Goal: Task Accomplishment & Management: Complete application form

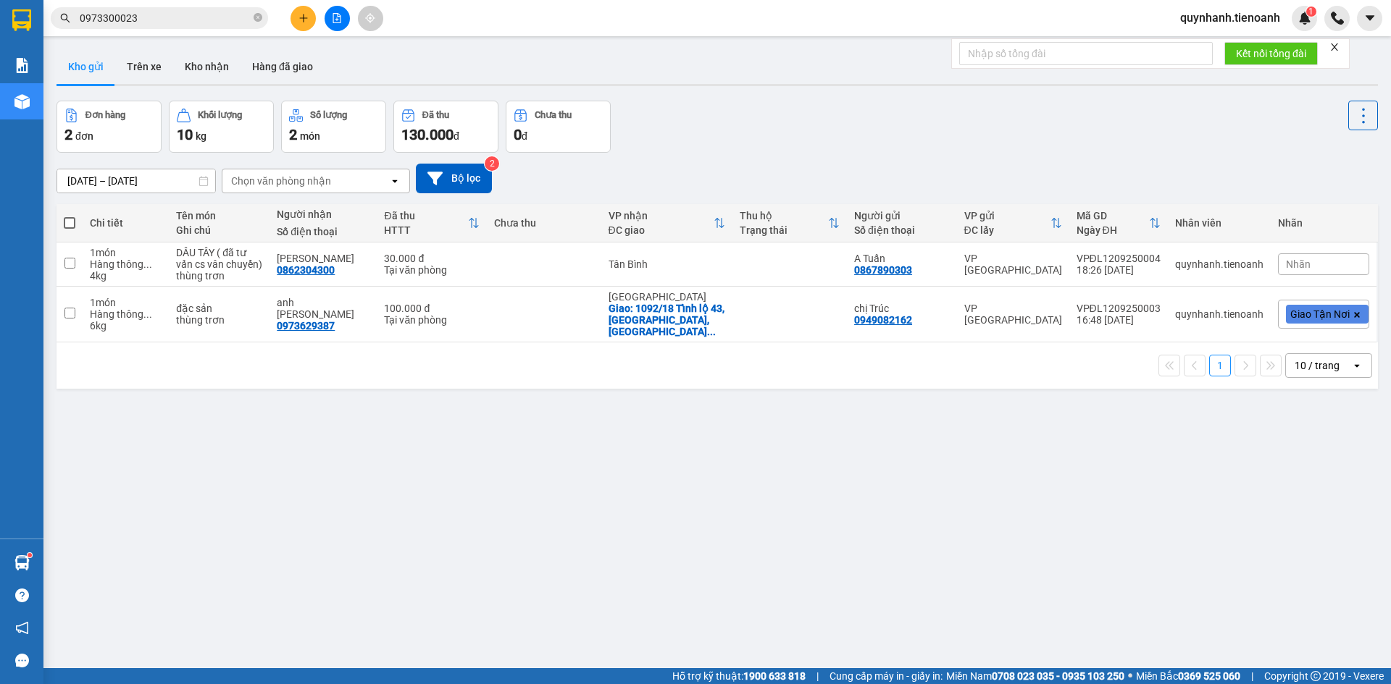
click at [303, 17] on icon "plus" at bounding box center [303, 18] width 10 height 10
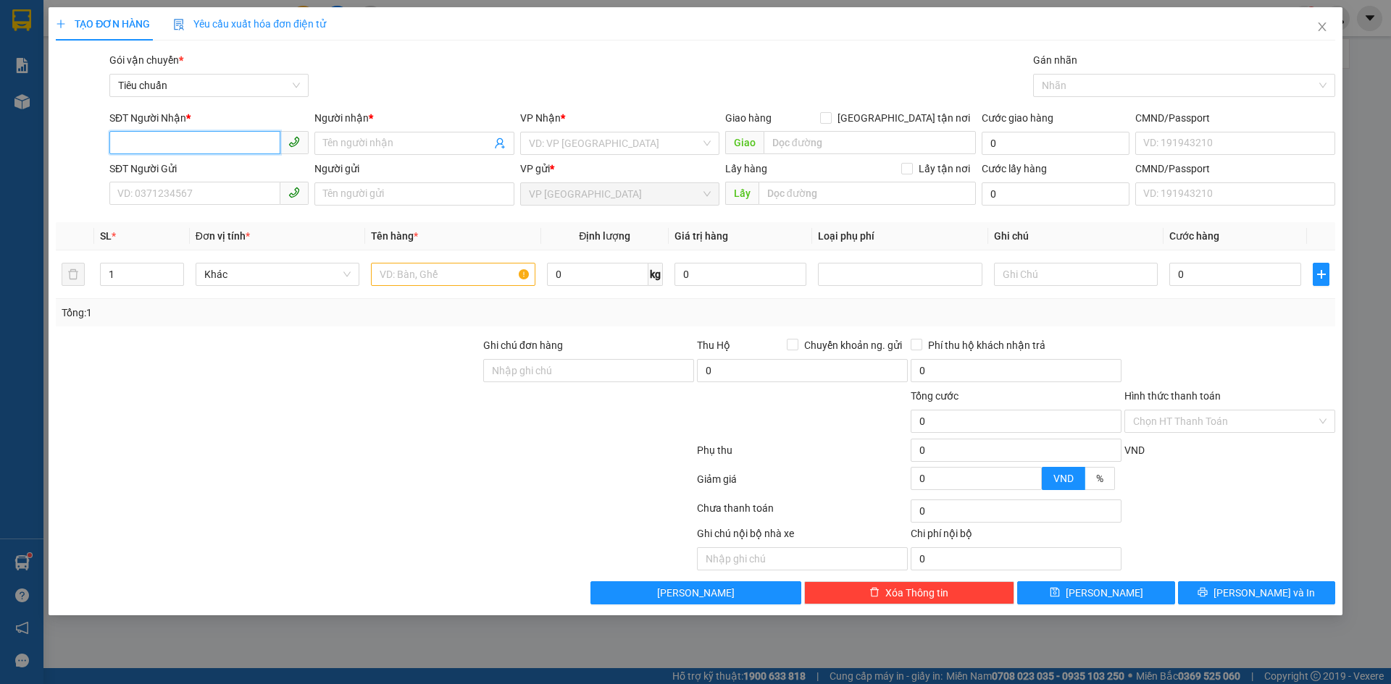
click at [202, 141] on input "SĐT Người Nhận *" at bounding box center [194, 142] width 171 height 23
click at [570, 275] on input "0" at bounding box center [597, 274] width 101 height 23
click at [225, 142] on input "SĐT Người Nhận *" at bounding box center [194, 142] width 171 height 23
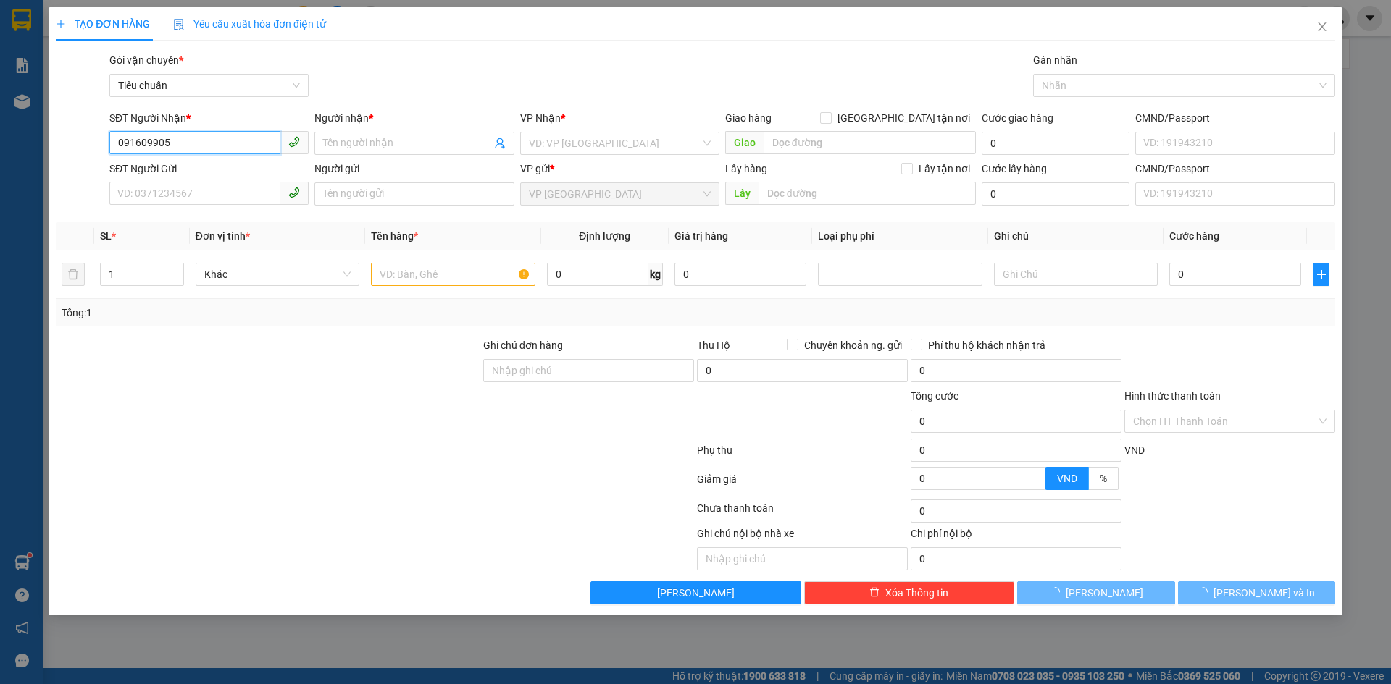
type input "0916099053"
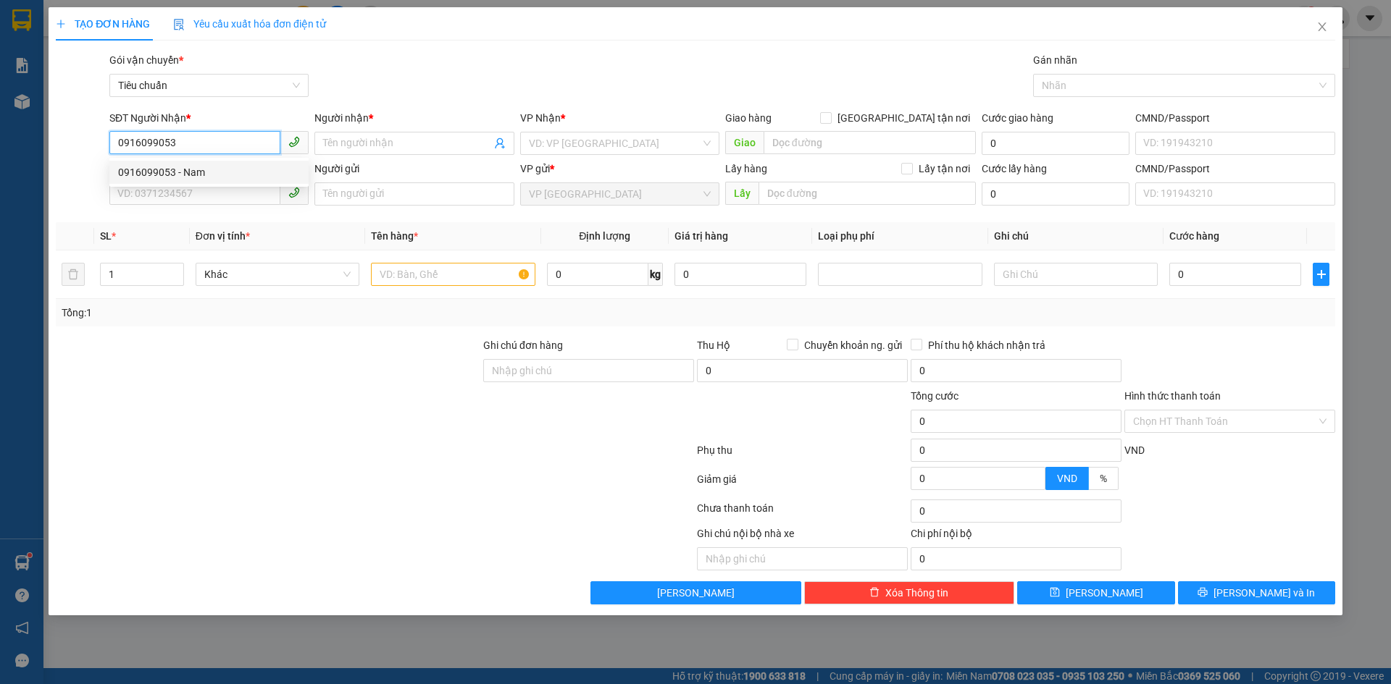
click at [211, 167] on div "0916099053 - Nam" at bounding box center [209, 172] width 182 height 16
type input "Nam"
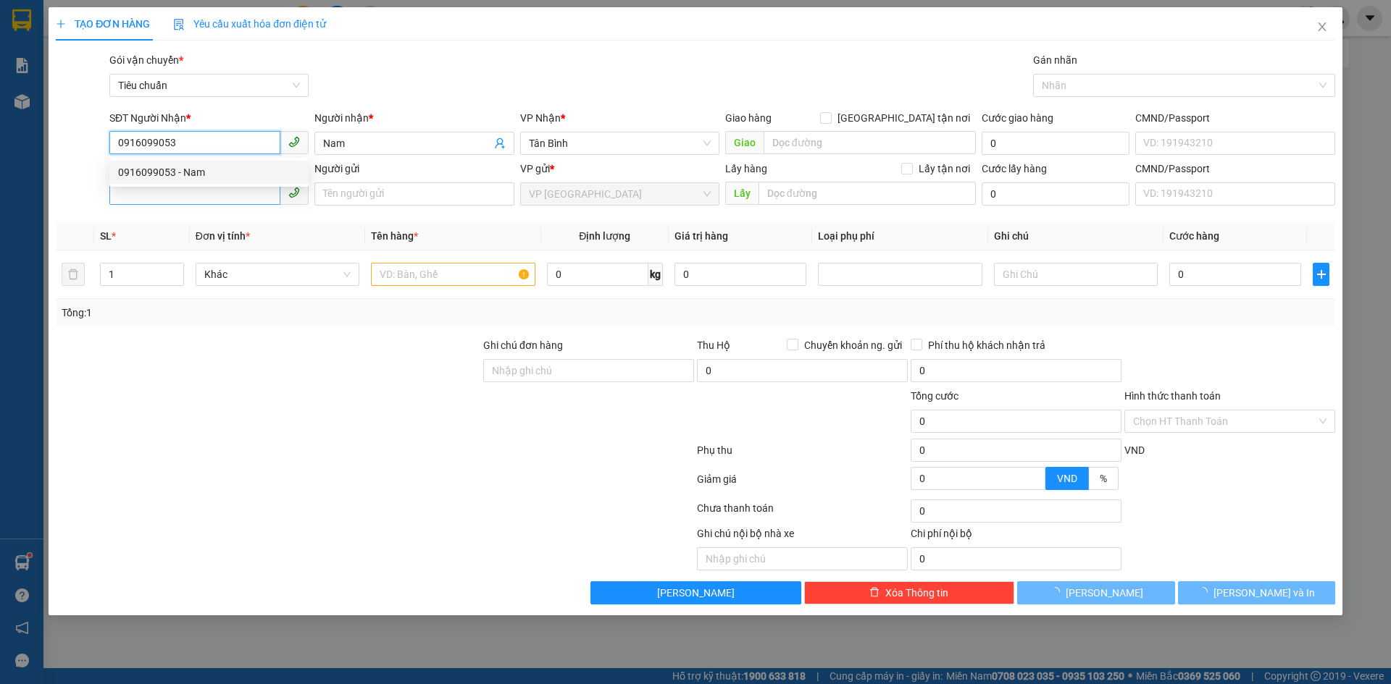
type input "120.000"
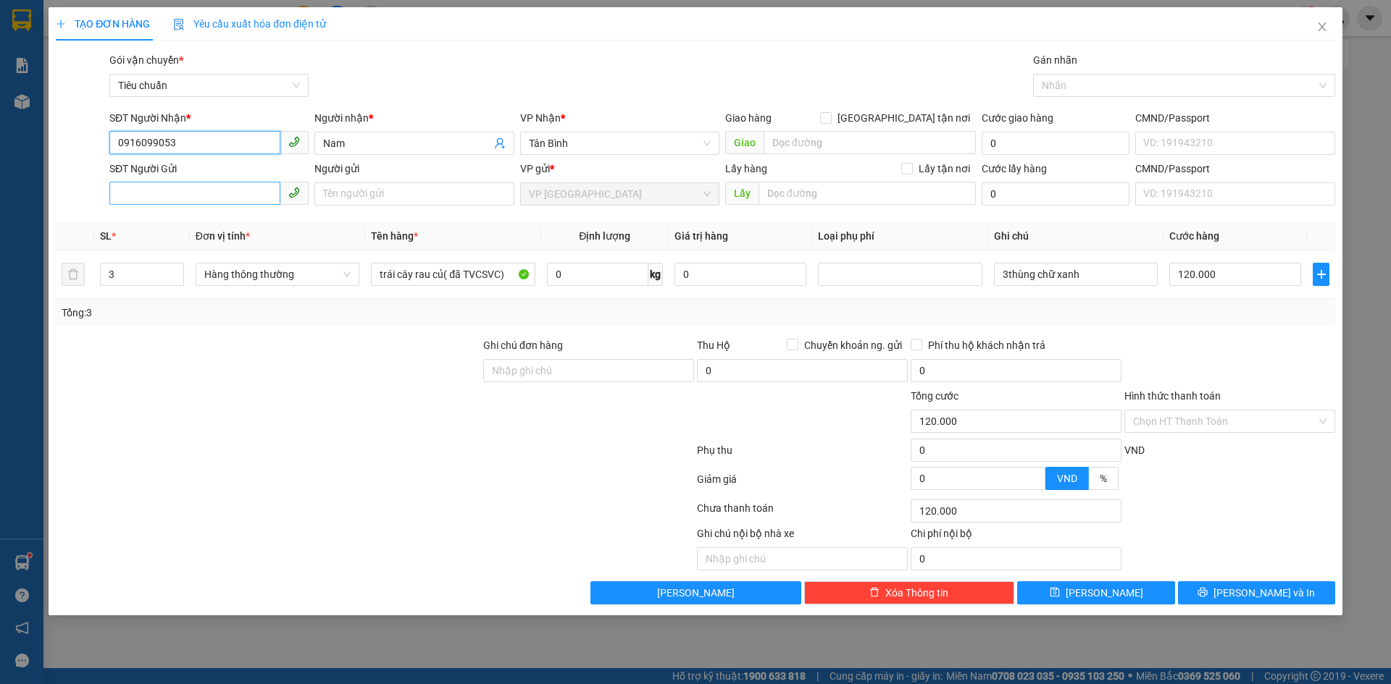
type input "0916099053"
click at [211, 194] on input "SĐT Người Gửi" at bounding box center [194, 193] width 171 height 23
click at [190, 219] on div "0916099053 - Nam" at bounding box center [209, 223] width 182 height 16
type input "0916099053"
type input "Nam"
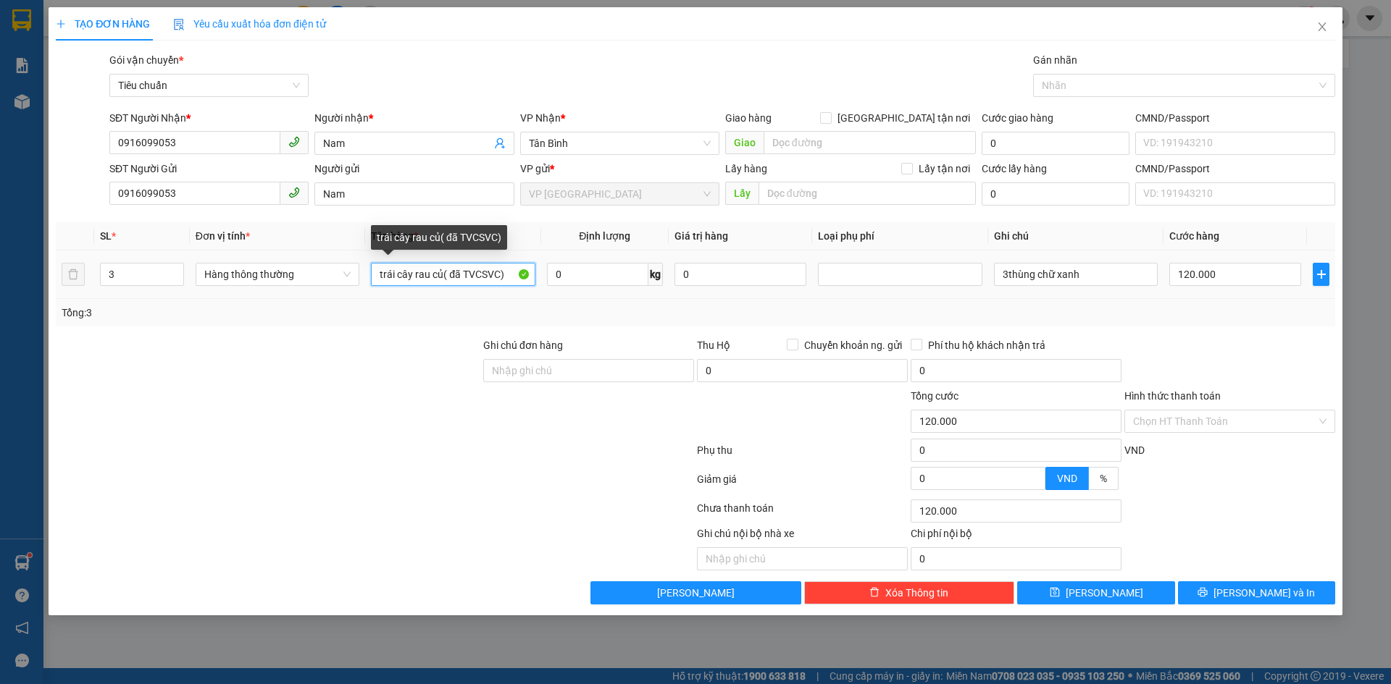
drag, startPoint x: 377, startPoint y: 278, endPoint x: 523, endPoint y: 284, distance: 146.4
click at [523, 284] on input "trái cây rau củ( đã TVCSVC)" at bounding box center [453, 274] width 164 height 23
click at [280, 277] on span "Hàng thông thường" at bounding box center [277, 275] width 146 height 22
type input "quần áo"
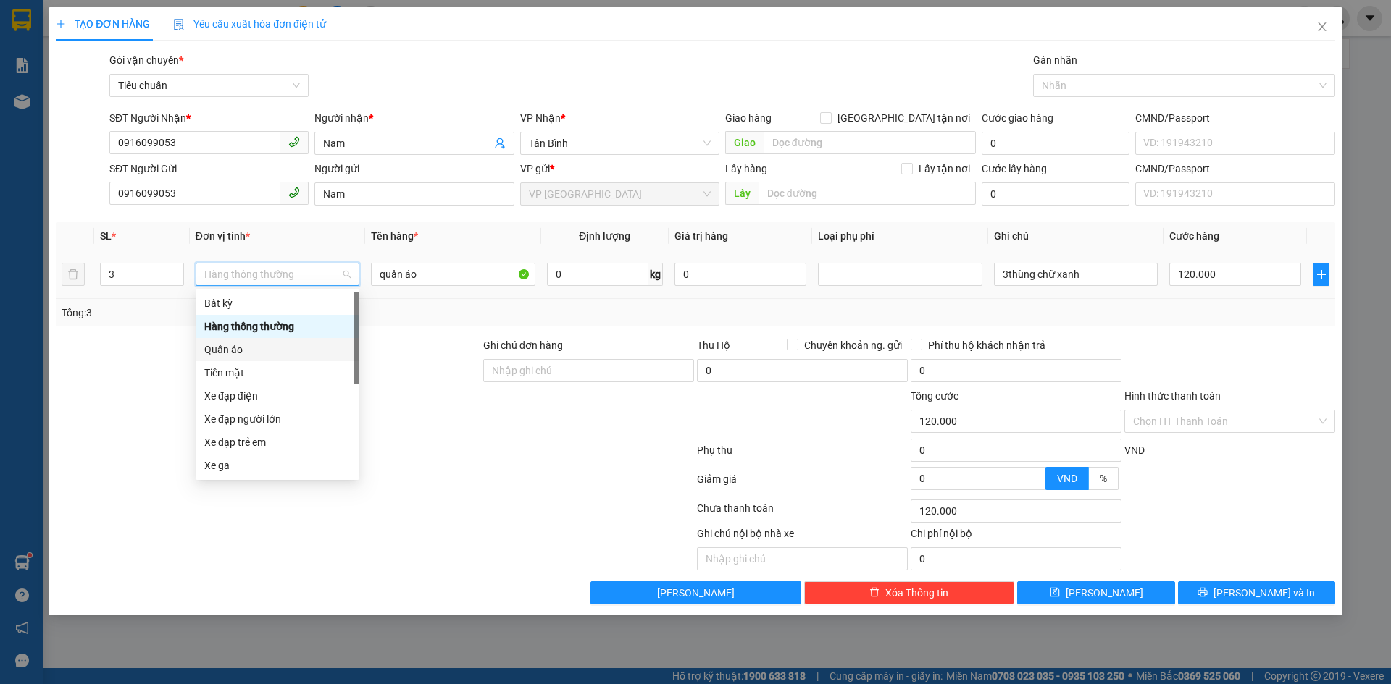
click at [232, 348] on div "Quần áo" at bounding box center [277, 350] width 146 height 16
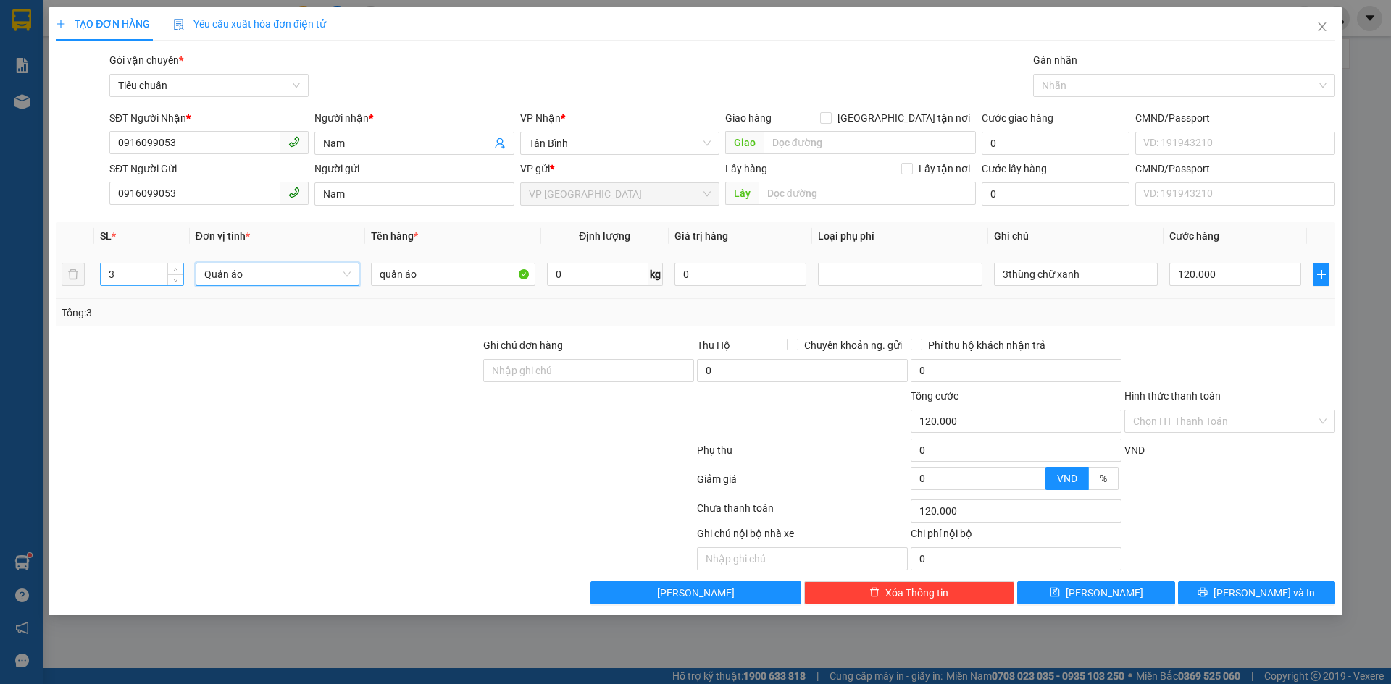
click at [136, 275] on input "3" at bounding box center [142, 275] width 83 height 22
type input "0"
type input "1"
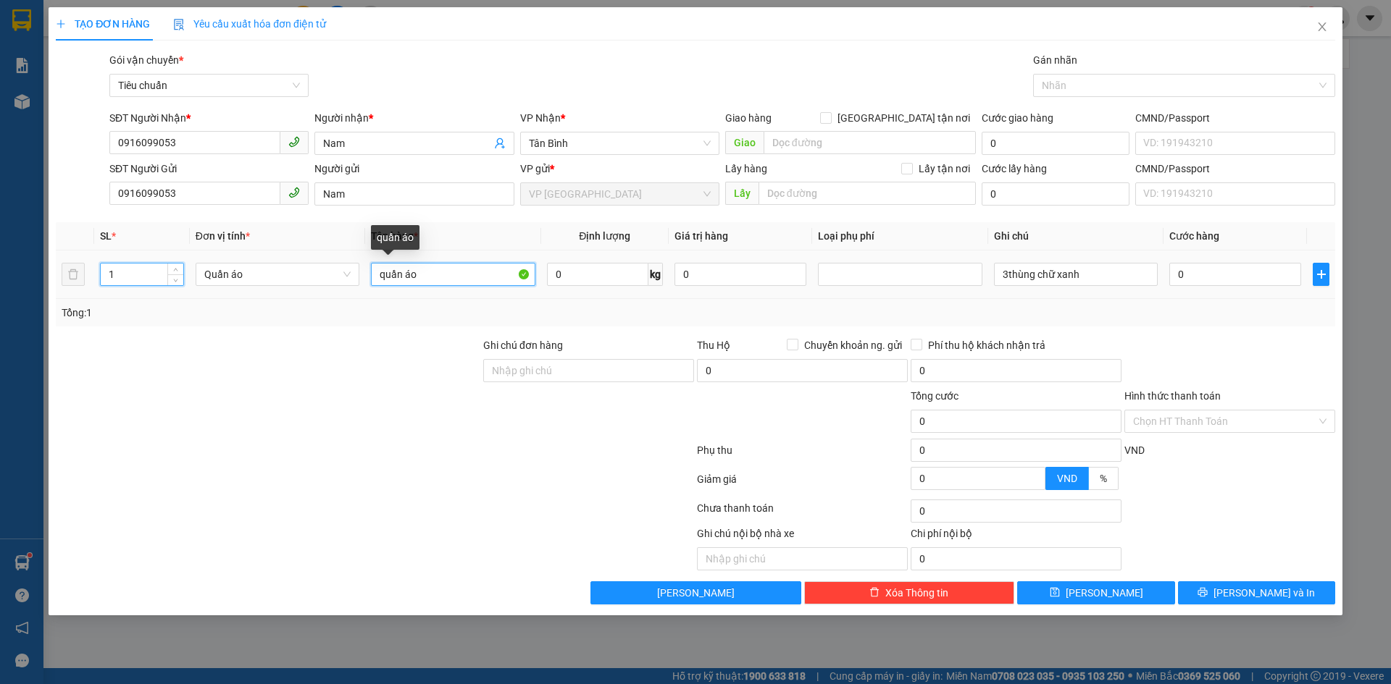
click at [479, 278] on input "quần áo" at bounding box center [453, 274] width 164 height 23
click at [598, 280] on input "0" at bounding box center [597, 274] width 101 height 23
type input "5"
click at [645, 311] on div "Tổng: 1" at bounding box center [695, 313] width 1267 height 16
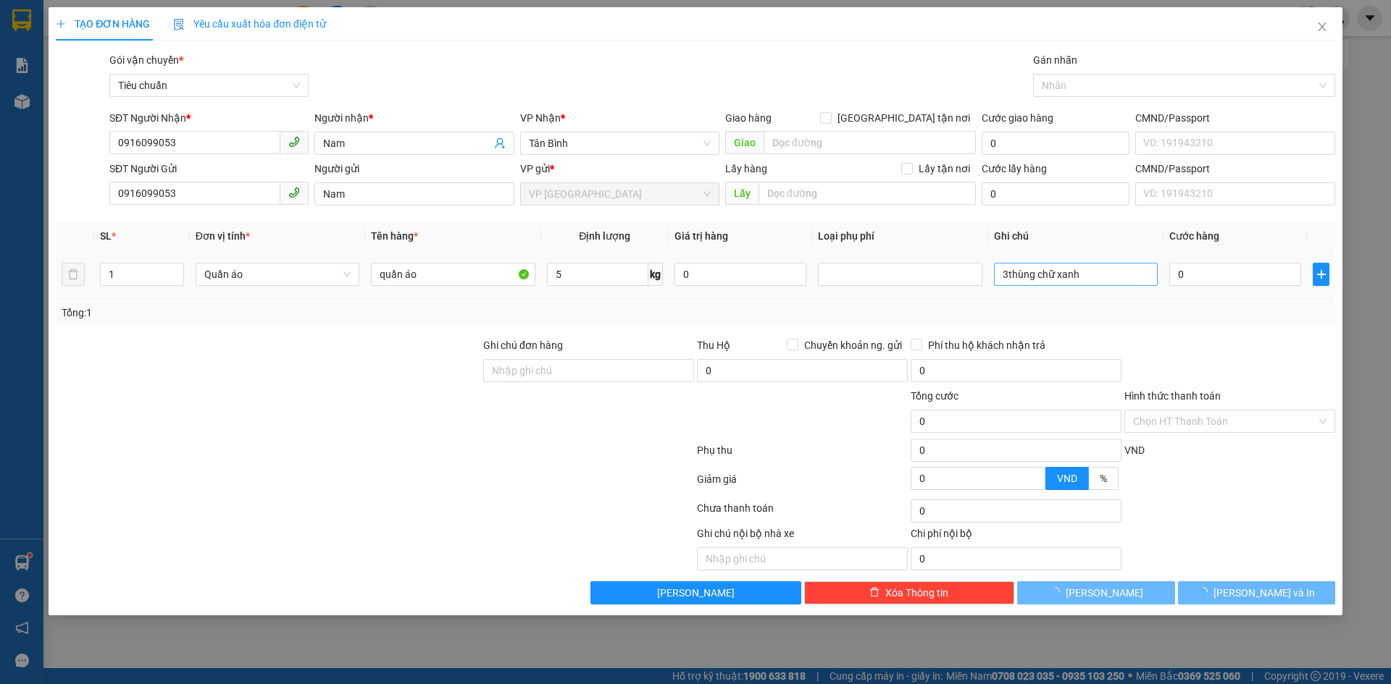
type input "40.000"
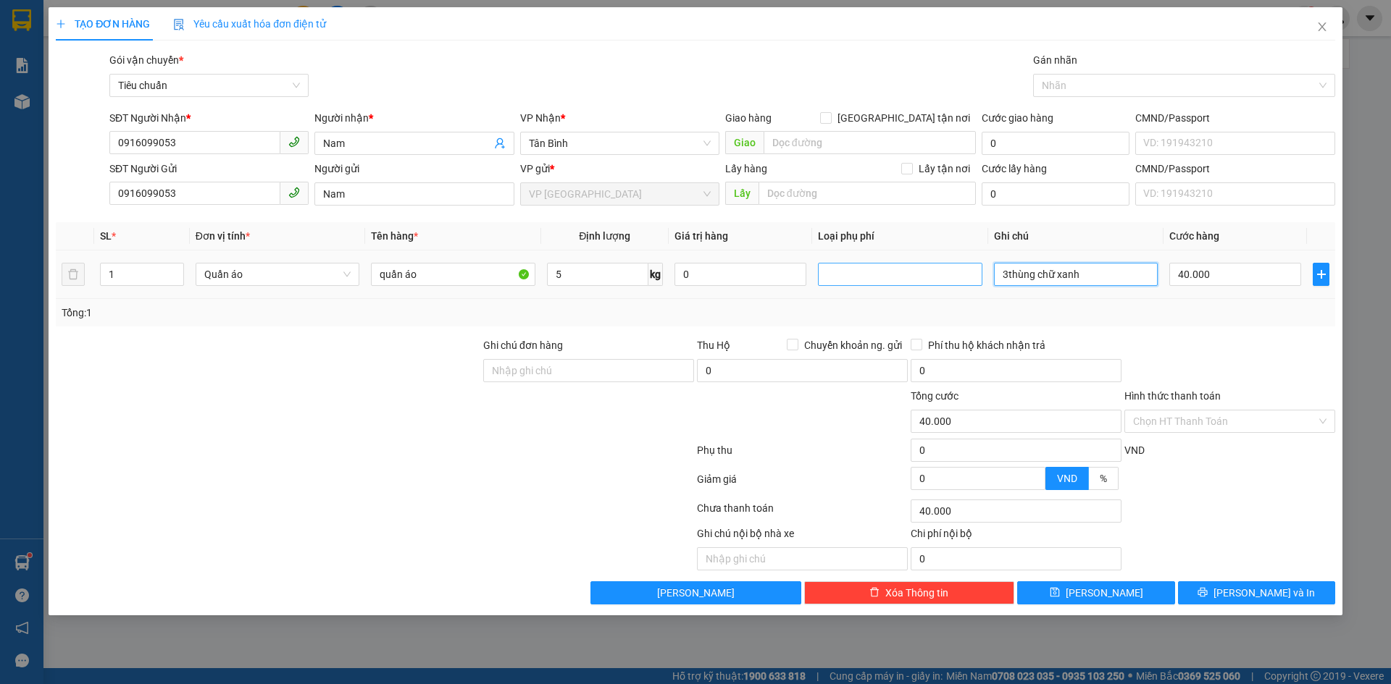
drag, startPoint x: 1075, startPoint y: 278, endPoint x: 963, endPoint y: 275, distance: 112.3
click at [963, 275] on tr "1 Quần áo quần áo 5 kg 0 3thùng chữ xanh 40.000" at bounding box center [695, 275] width 1279 height 49
click at [640, 321] on div "Tổng: 1" at bounding box center [695, 313] width 1279 height 28
click at [411, 321] on div "Tổng: 1" at bounding box center [695, 313] width 1279 height 28
click at [570, 284] on input "5" at bounding box center [597, 274] width 101 height 23
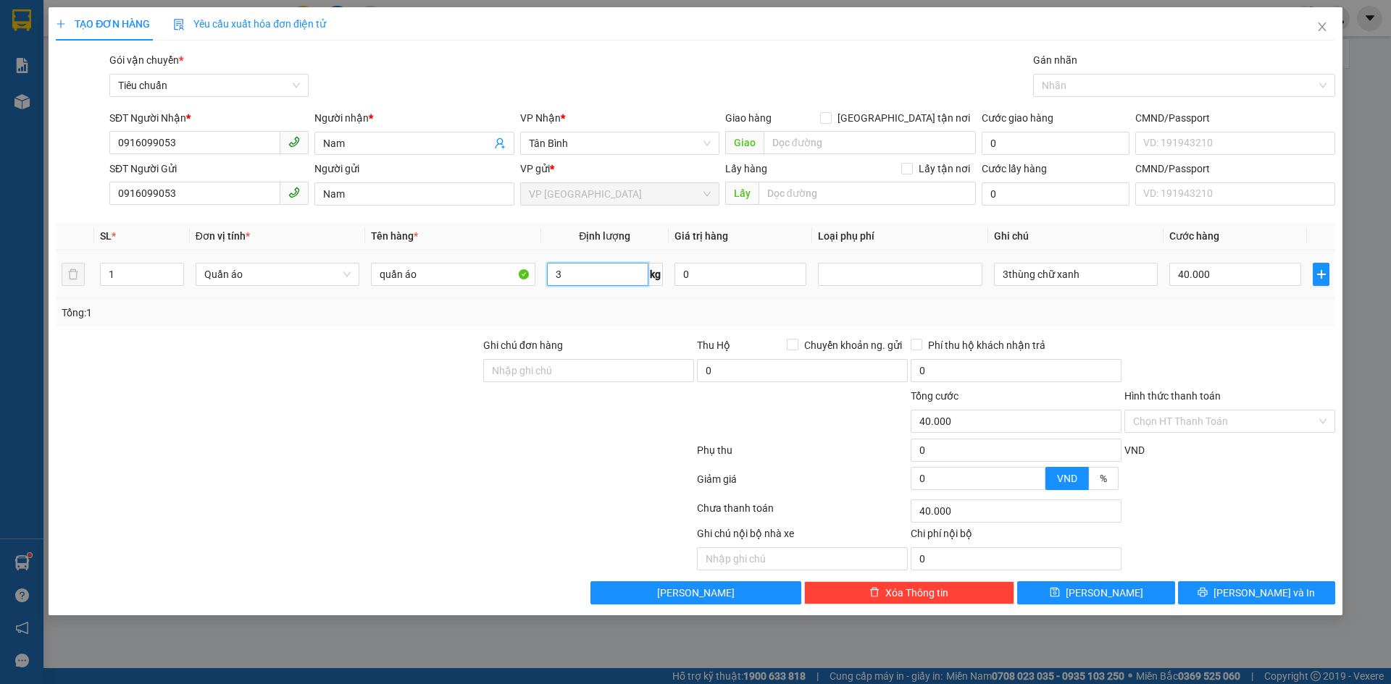
type input "3"
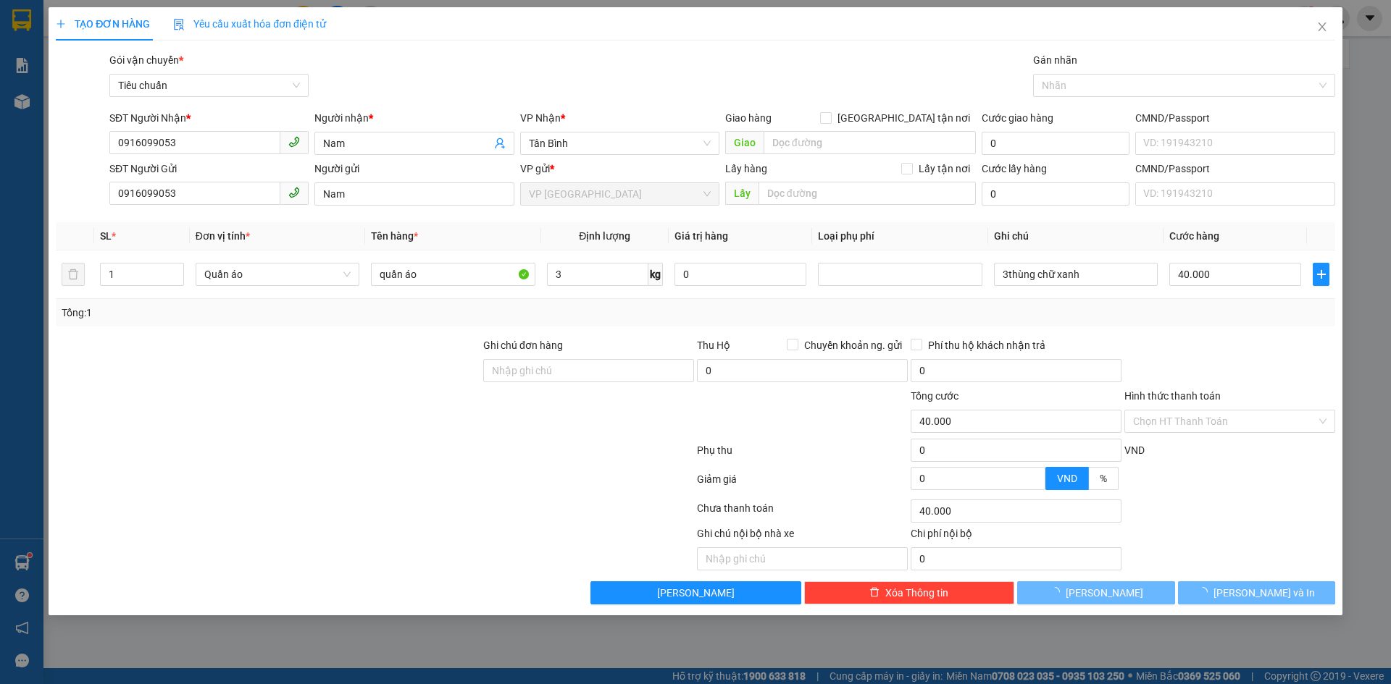
drag, startPoint x: 577, startPoint y: 300, endPoint x: 1316, endPoint y: 346, distance: 740.2
click at [578, 300] on div "Tổng: 1" at bounding box center [695, 313] width 1279 height 28
type input "30.000"
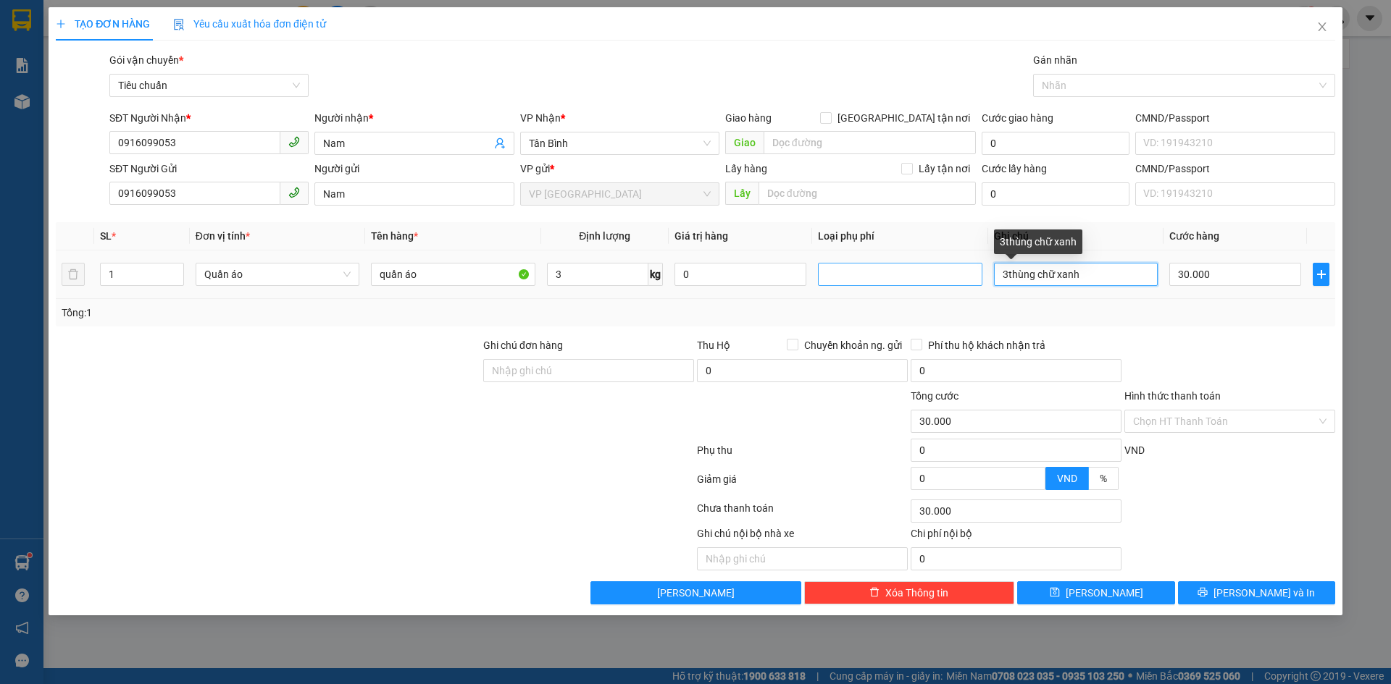
drag, startPoint x: 1095, startPoint y: 275, endPoint x: 950, endPoint y: 274, distance: 144.9
click at [950, 274] on tr "1 Quần áo quần áo 3 kg 0 3thùng chữ xanh 30.000" at bounding box center [695, 275] width 1279 height 49
type input "cục đen"
click at [1151, 314] on div "Tổng: 1" at bounding box center [695, 313] width 1267 height 16
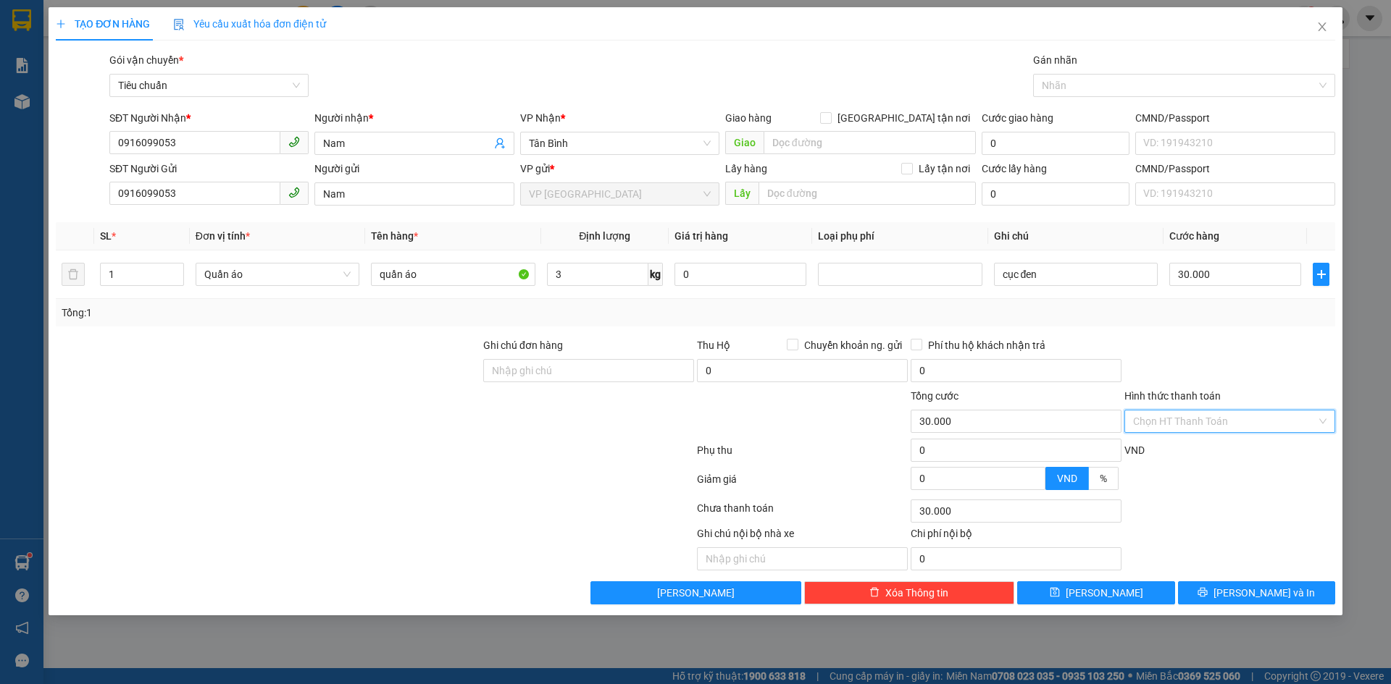
click at [1176, 422] on input "Hình thức thanh toán" at bounding box center [1224, 422] width 183 height 22
click at [1177, 443] on div "Tại văn phòng" at bounding box center [1229, 451] width 193 height 16
type input "0"
click at [428, 275] on input "quần áo" at bounding box center [453, 274] width 164 height 23
click at [1259, 600] on span "[PERSON_NAME] và In" at bounding box center [1263, 593] width 101 height 16
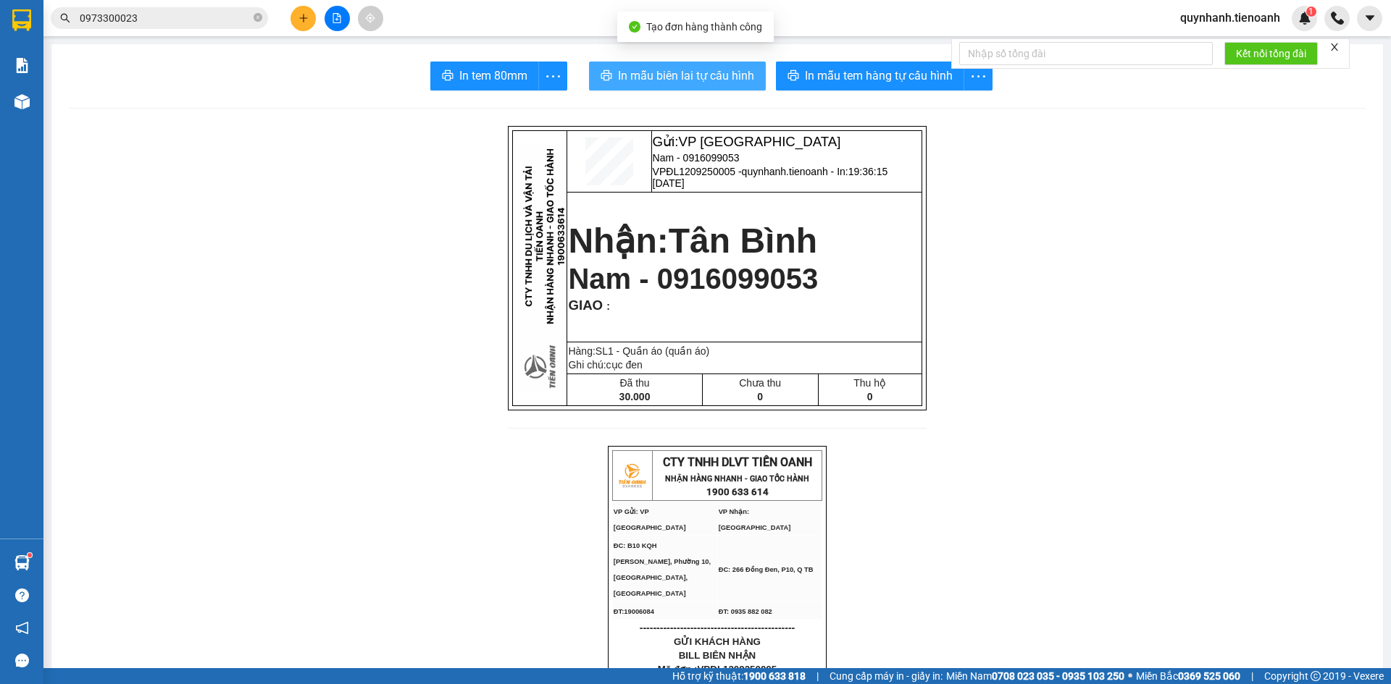
click at [688, 70] on span "In mẫu biên lai tự cấu hình" at bounding box center [686, 76] width 136 height 18
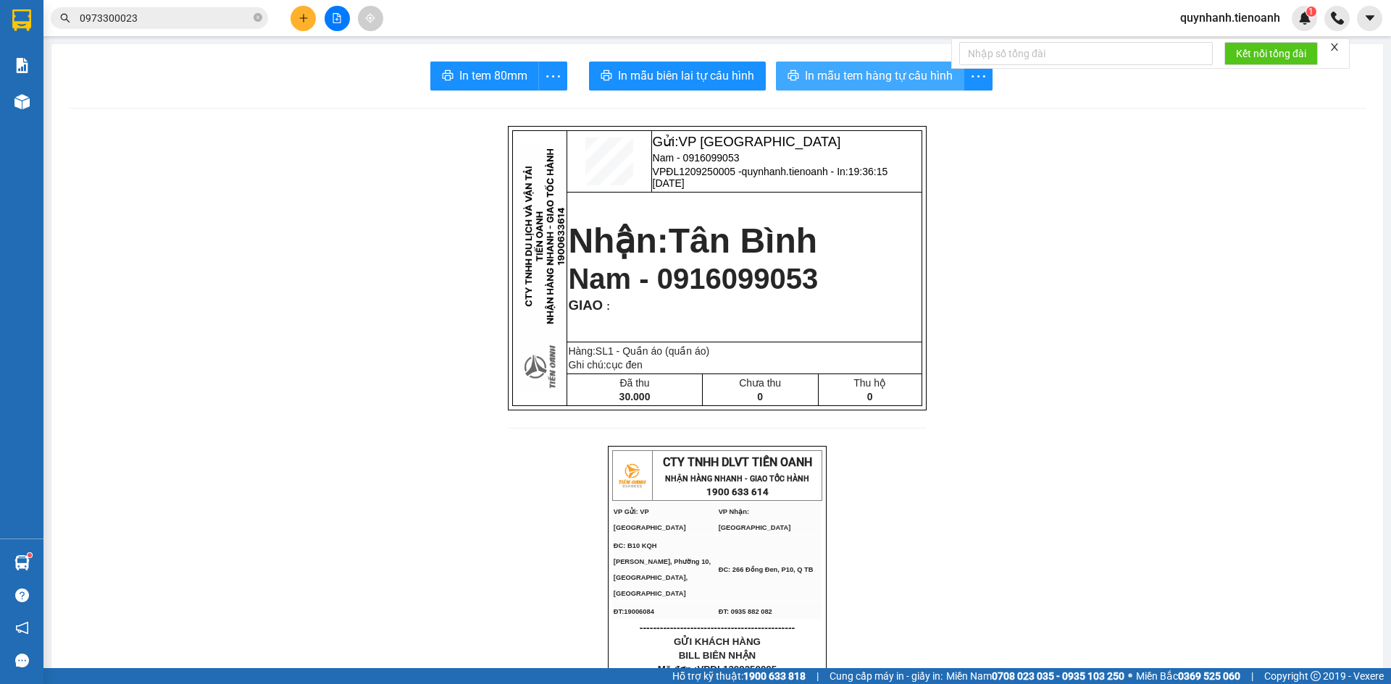
click at [900, 76] on span "In mẫu tem hàng tự cấu hình" at bounding box center [879, 76] width 148 height 18
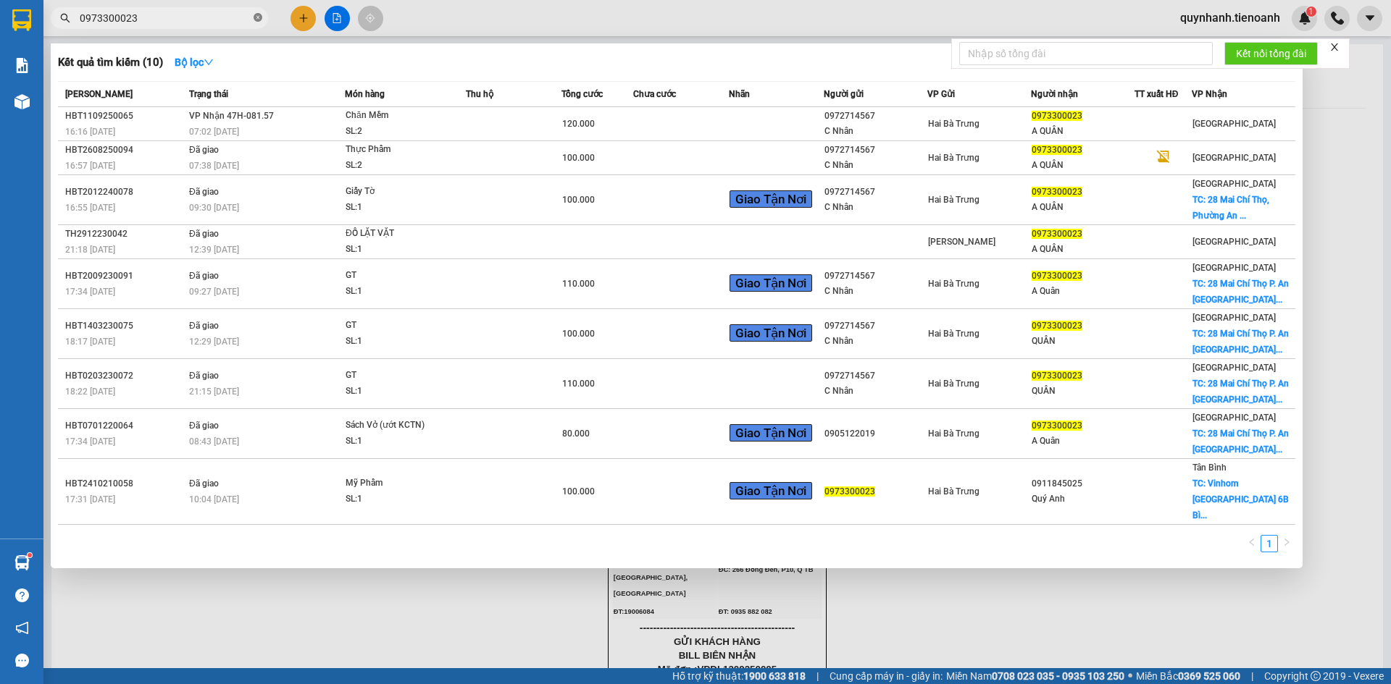
click at [256, 19] on icon "close-circle" at bounding box center [257, 17] width 9 height 9
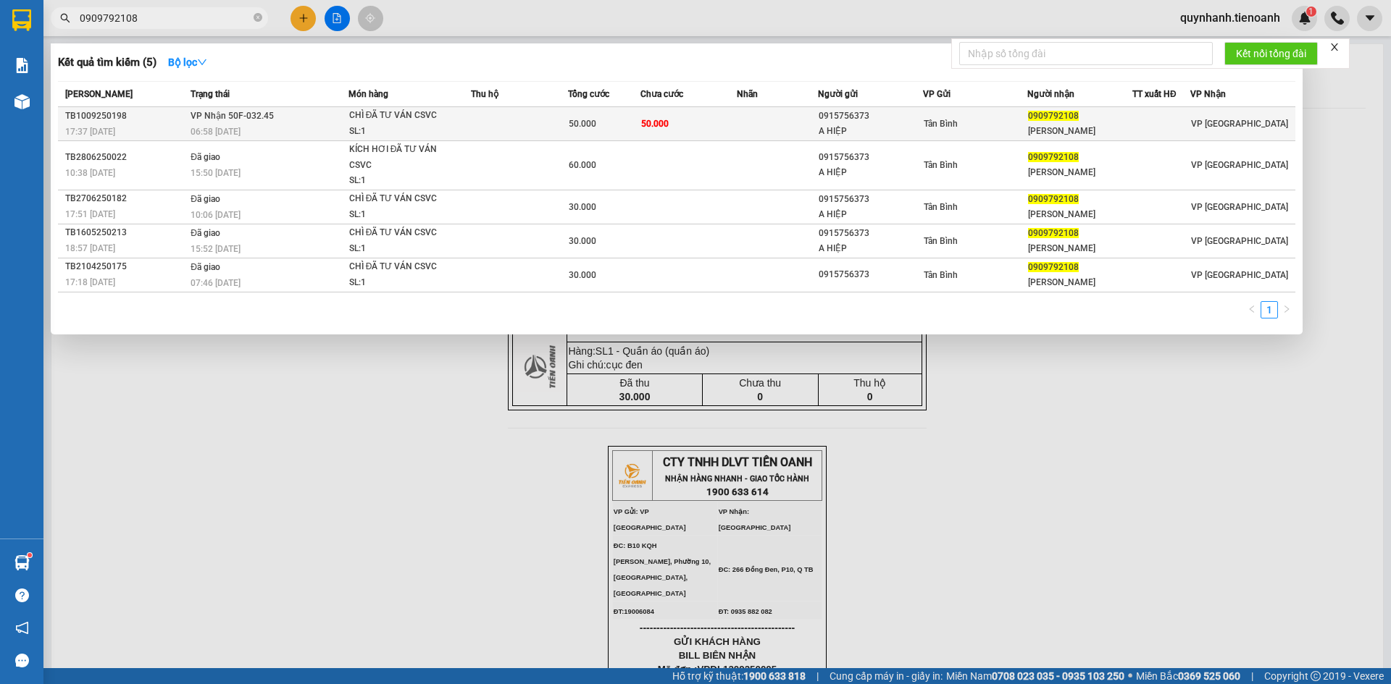
type input "0909792108"
click at [498, 124] on td at bounding box center [519, 124] width 97 height 34
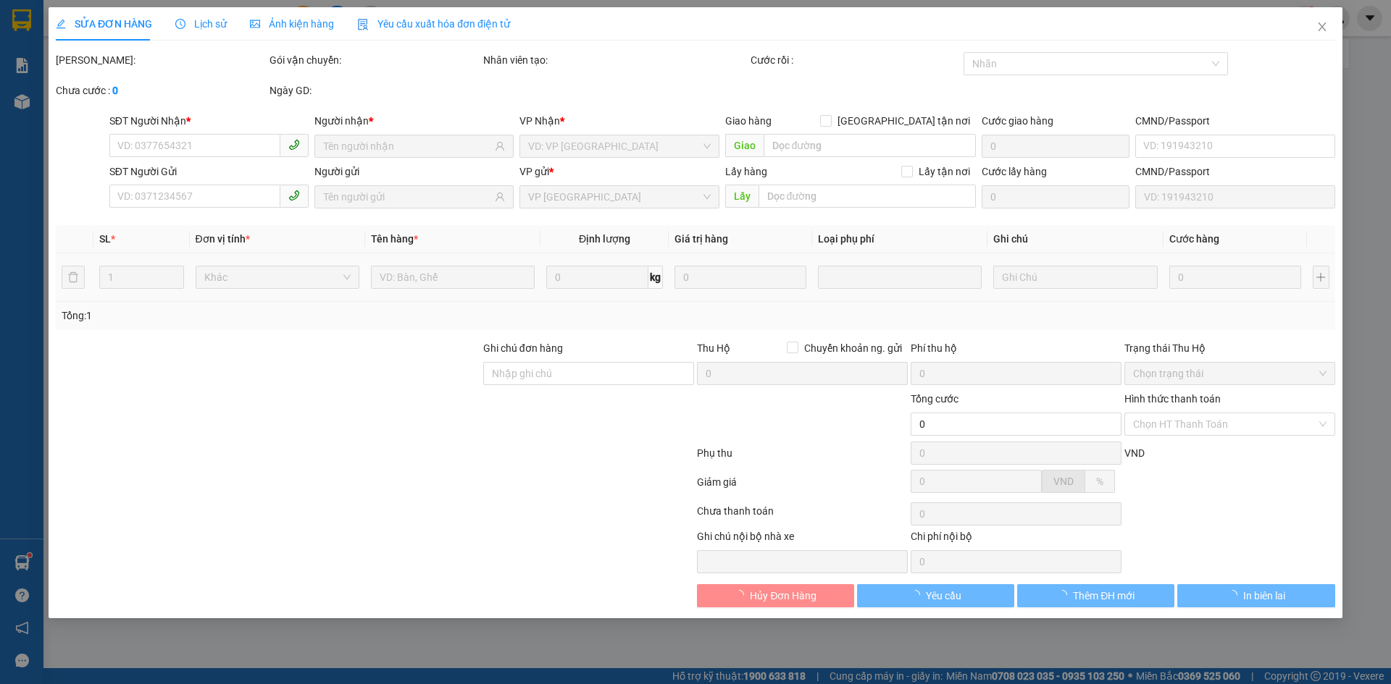
type input "0909792108"
type input "[PERSON_NAME]"
type input "0915756373"
type input "A HIỆP"
type input "50.000"
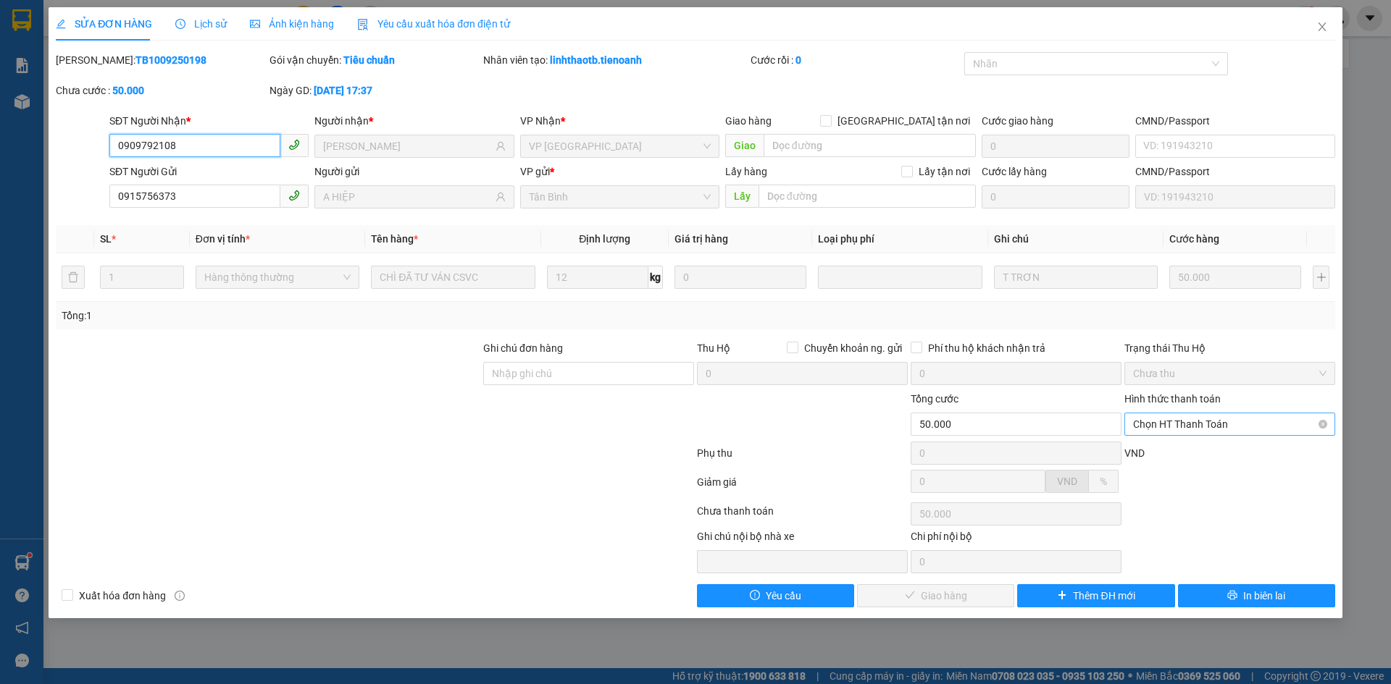
click at [1199, 421] on span "Chọn HT Thanh Toán" at bounding box center [1229, 425] width 193 height 22
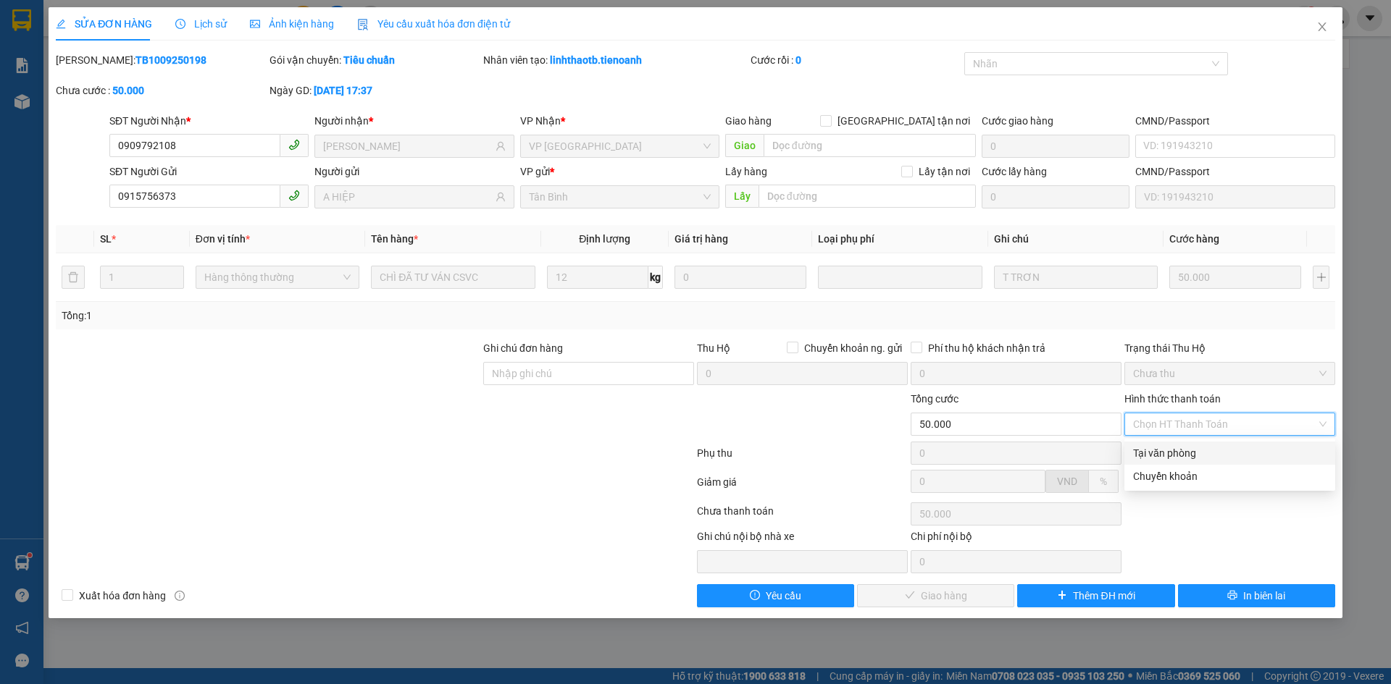
click at [1187, 453] on div "Tại văn phòng" at bounding box center [1229, 453] width 193 height 16
type input "0"
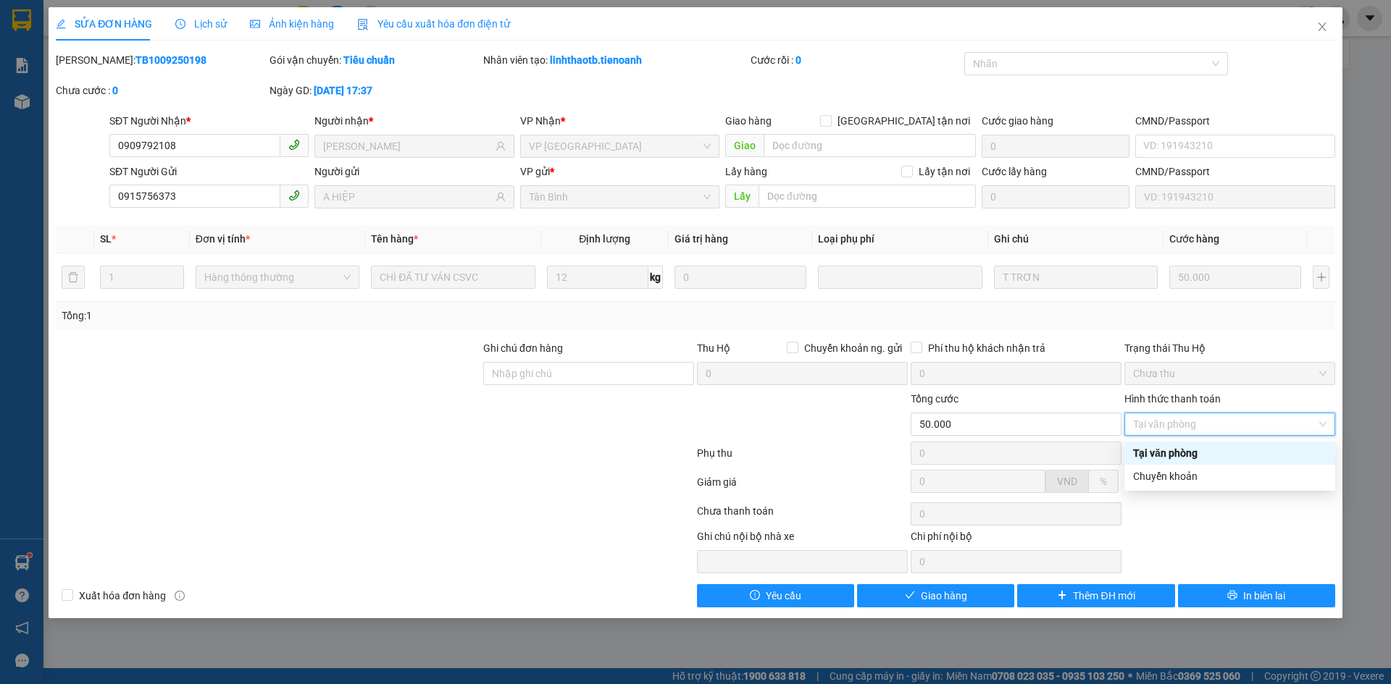
click at [1186, 450] on div "Tại văn phòng" at bounding box center [1229, 453] width 193 height 16
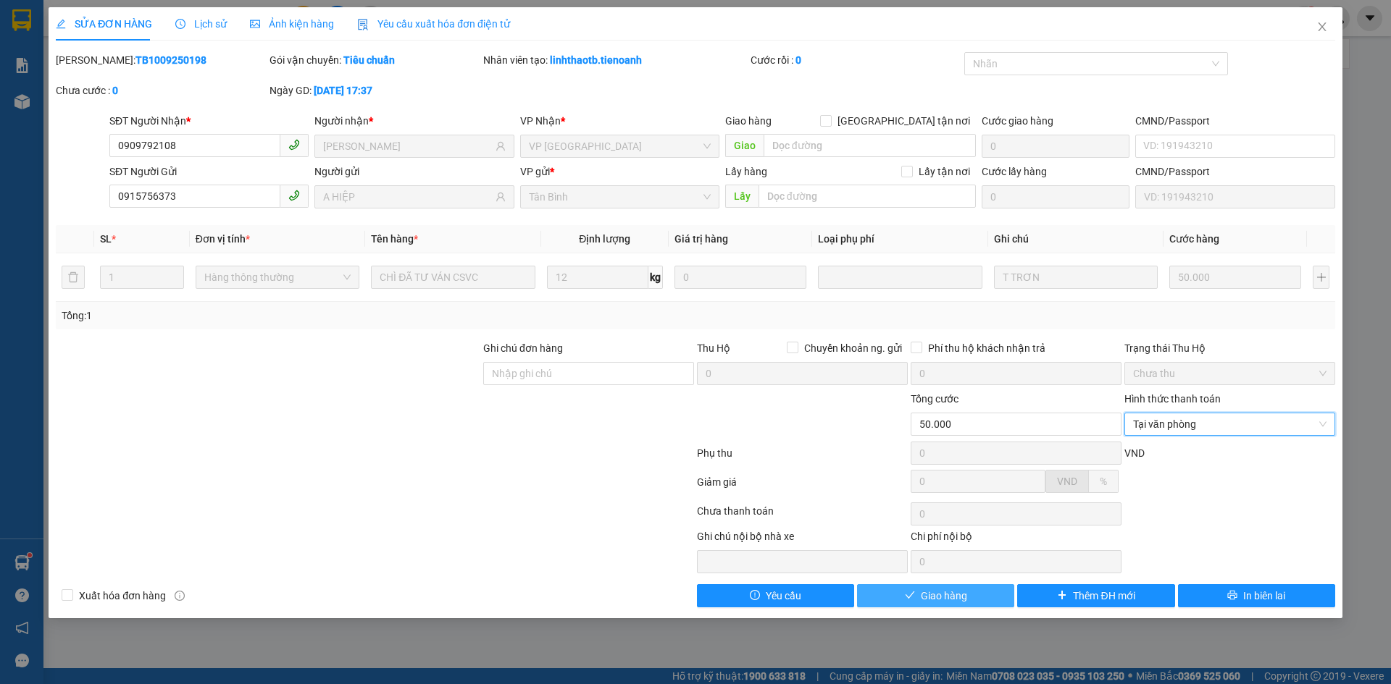
click at [929, 592] on span "Giao hàng" at bounding box center [944, 596] width 46 height 16
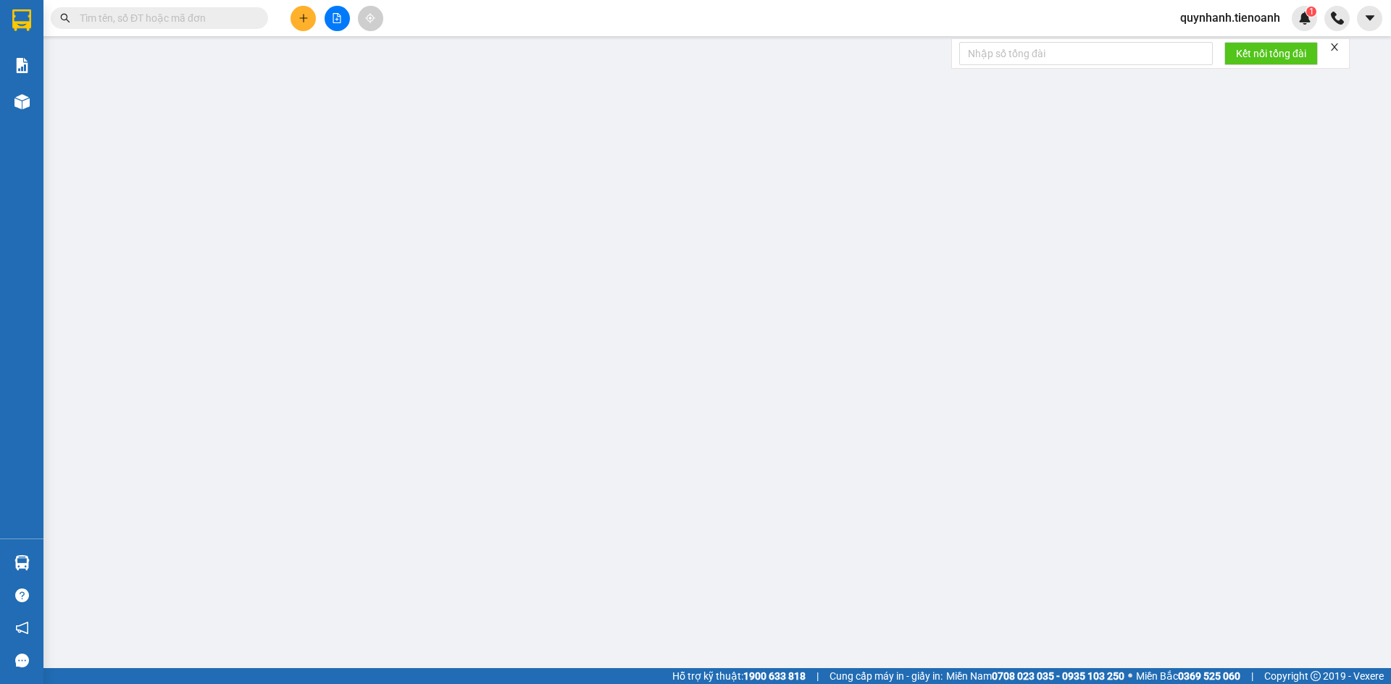
click at [175, 24] on input "text" at bounding box center [165, 18] width 171 height 16
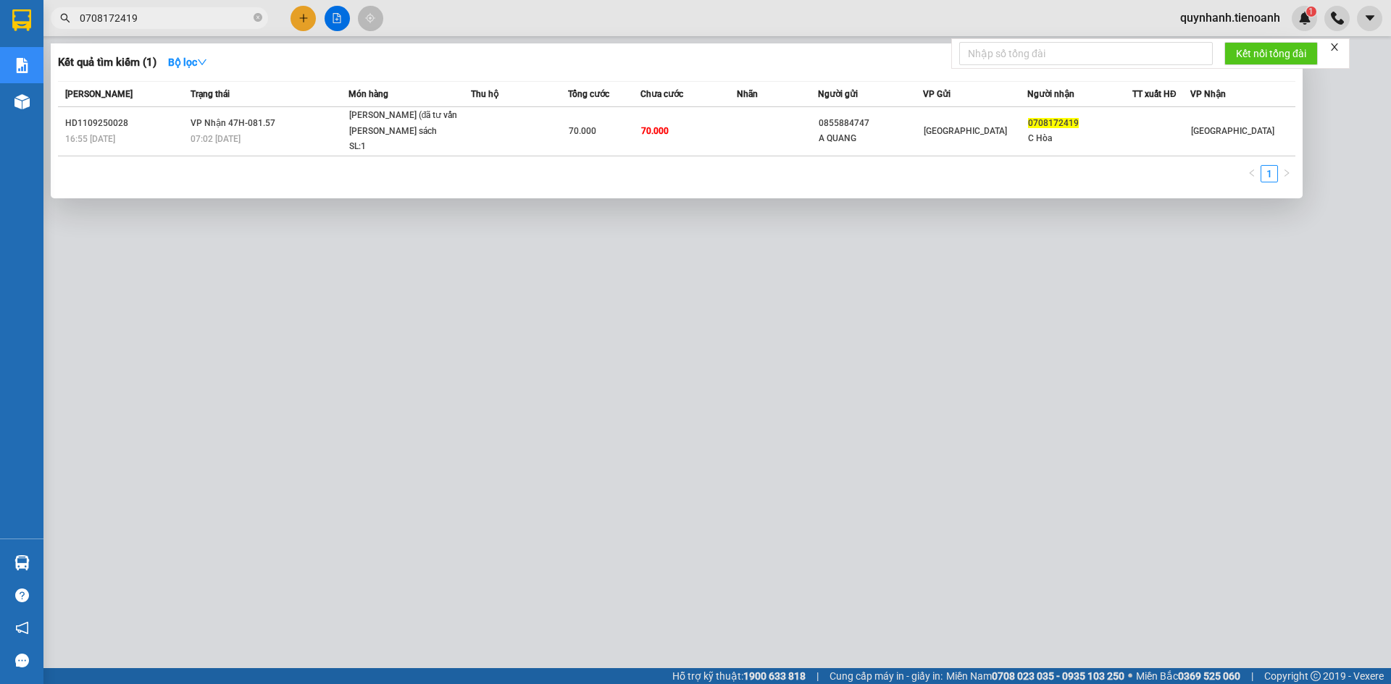
type input "0708172419"
click at [257, 14] on icon "close-circle" at bounding box center [257, 17] width 9 height 9
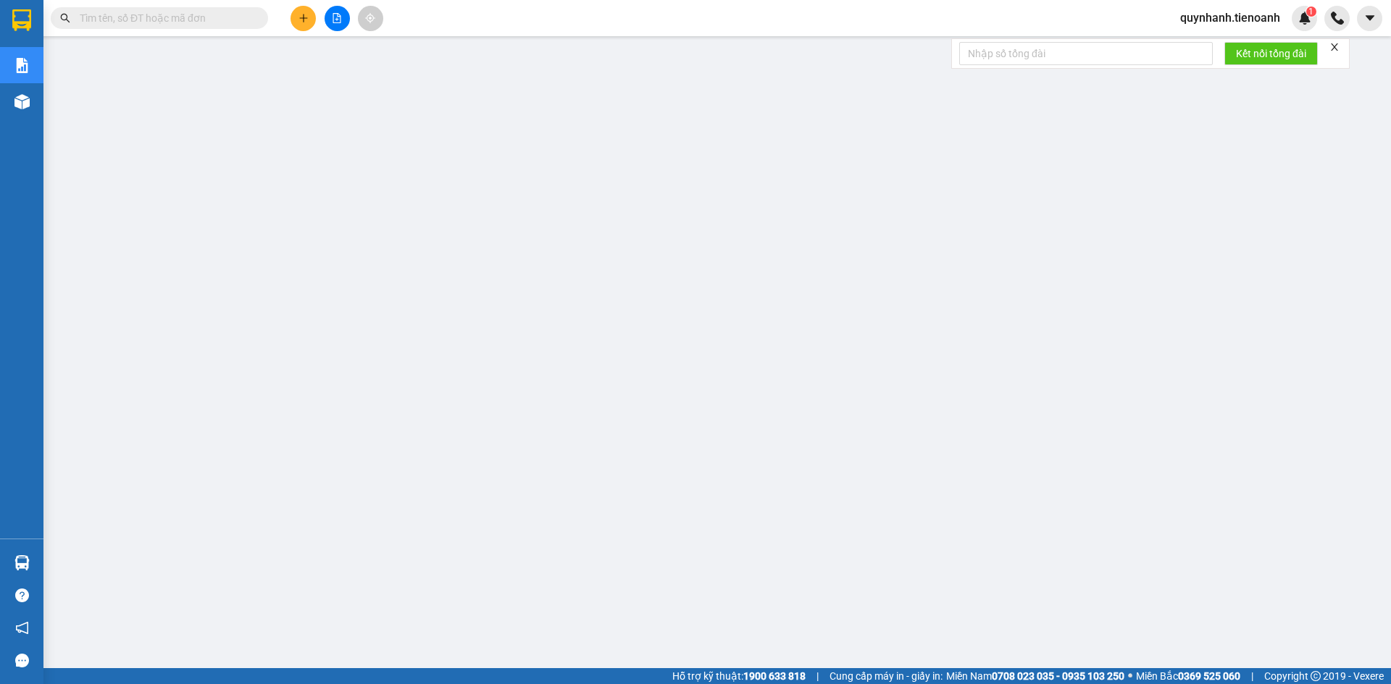
paste input "0915186106"
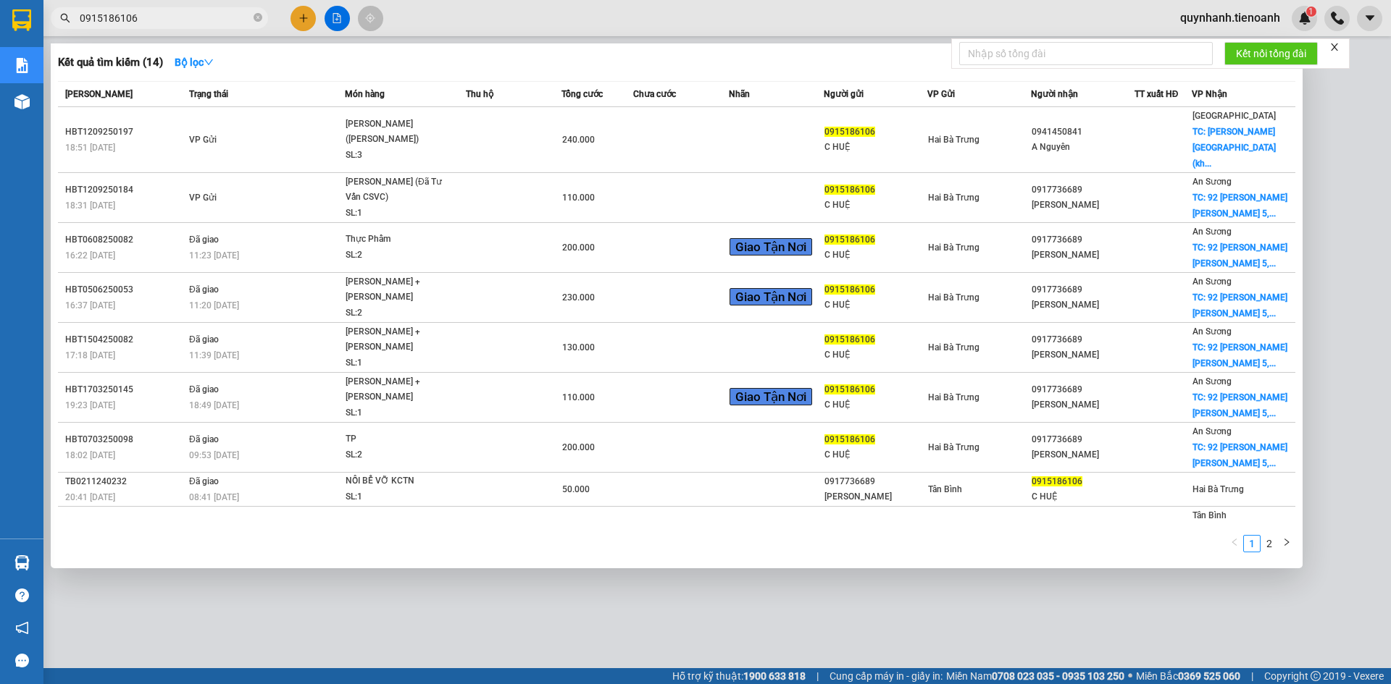
type input "0915186106"
click at [259, 17] on icon "close-circle" at bounding box center [257, 17] width 9 height 9
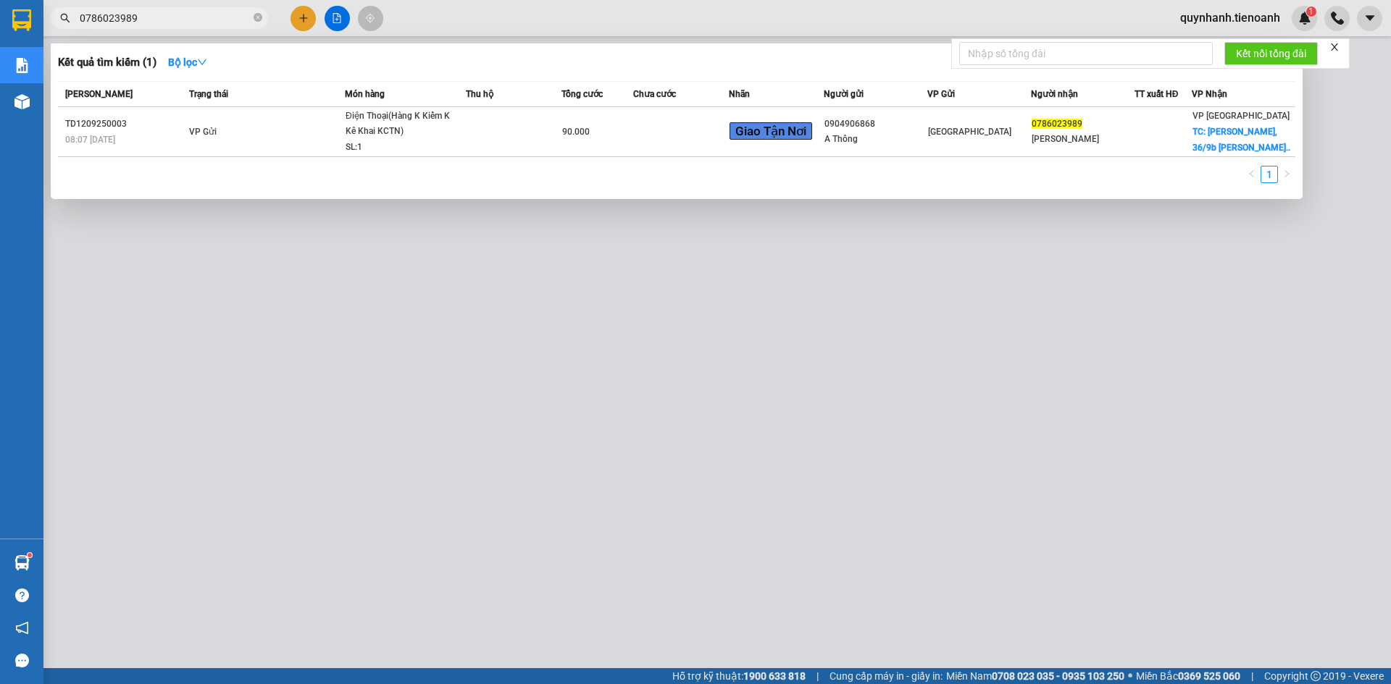
type input "0786023989"
click at [259, 17] on icon "close-circle" at bounding box center [257, 17] width 9 height 9
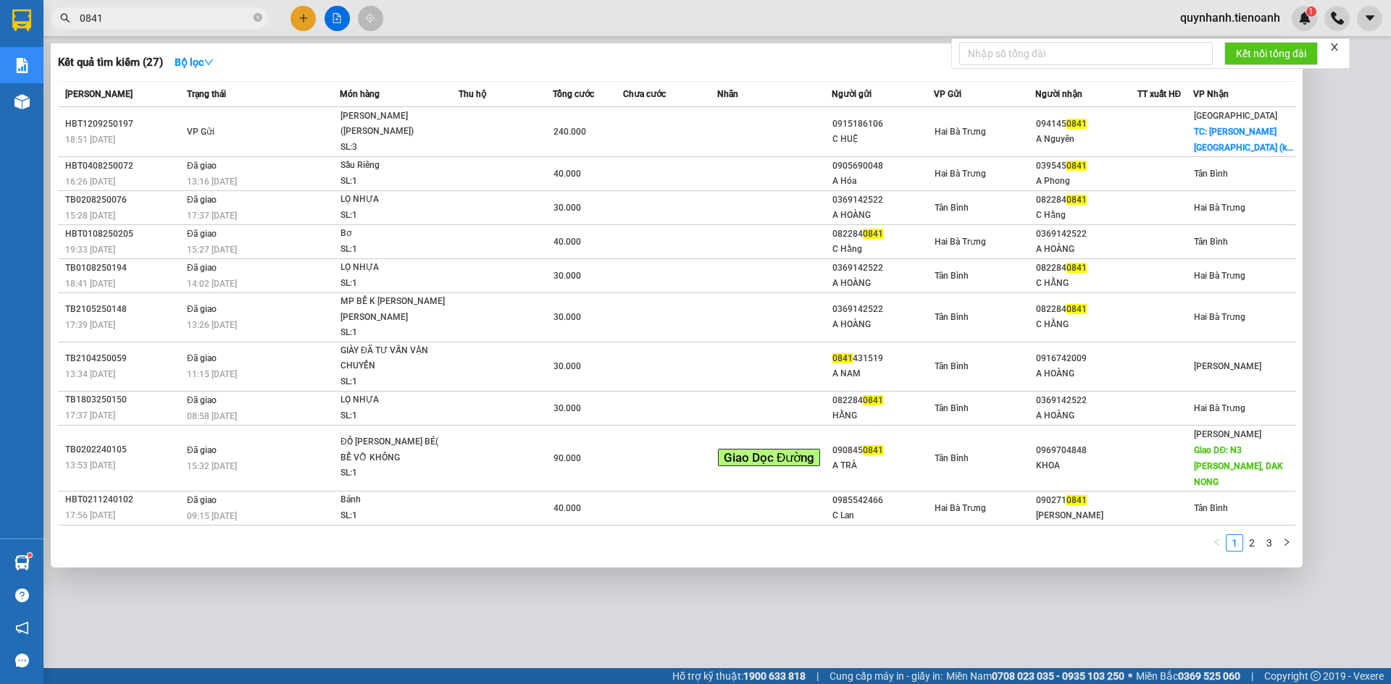
type input "0841"
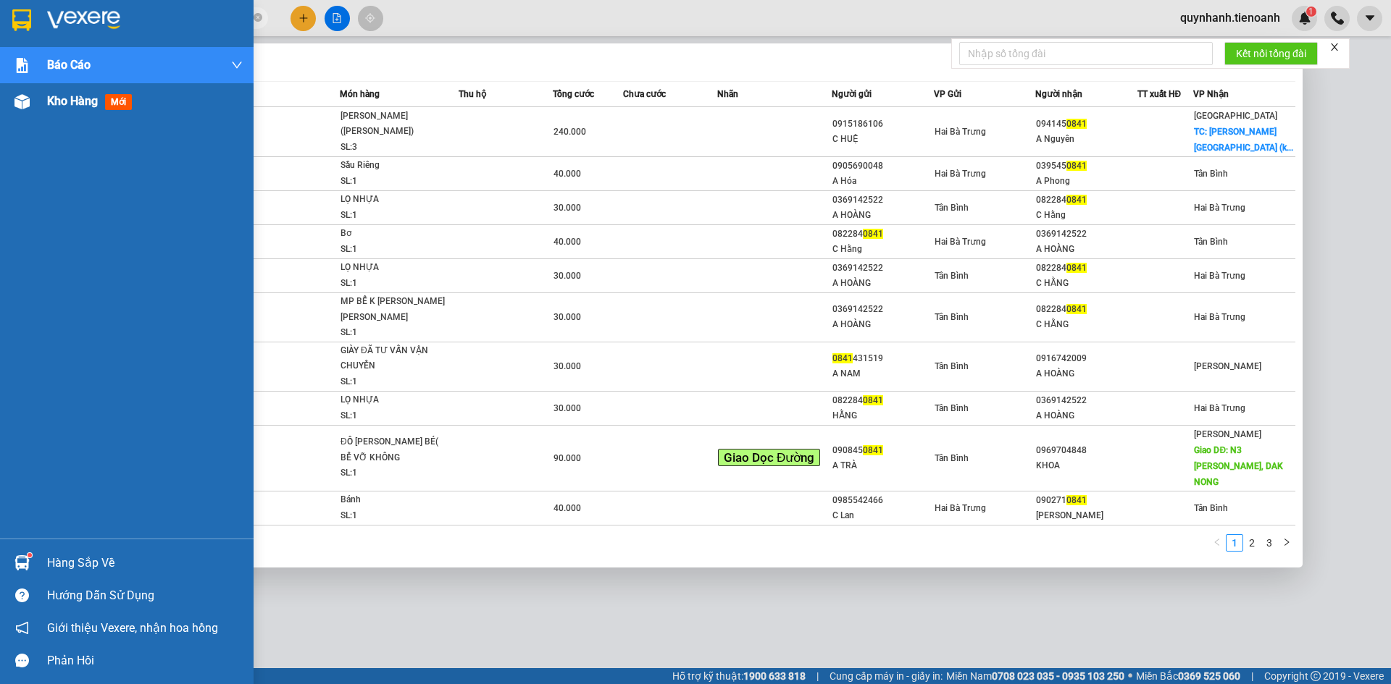
click at [78, 106] on span "Kho hàng" at bounding box center [72, 101] width 51 height 14
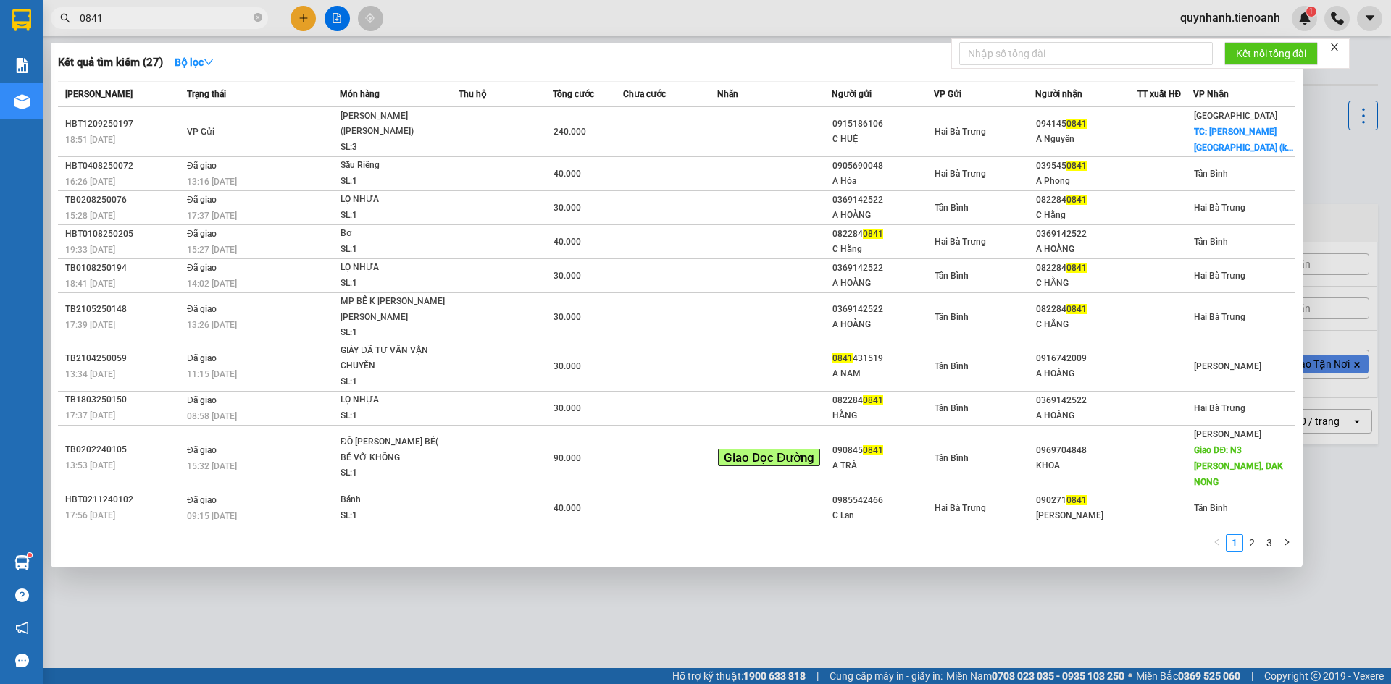
click at [382, 661] on div at bounding box center [695, 342] width 1391 height 684
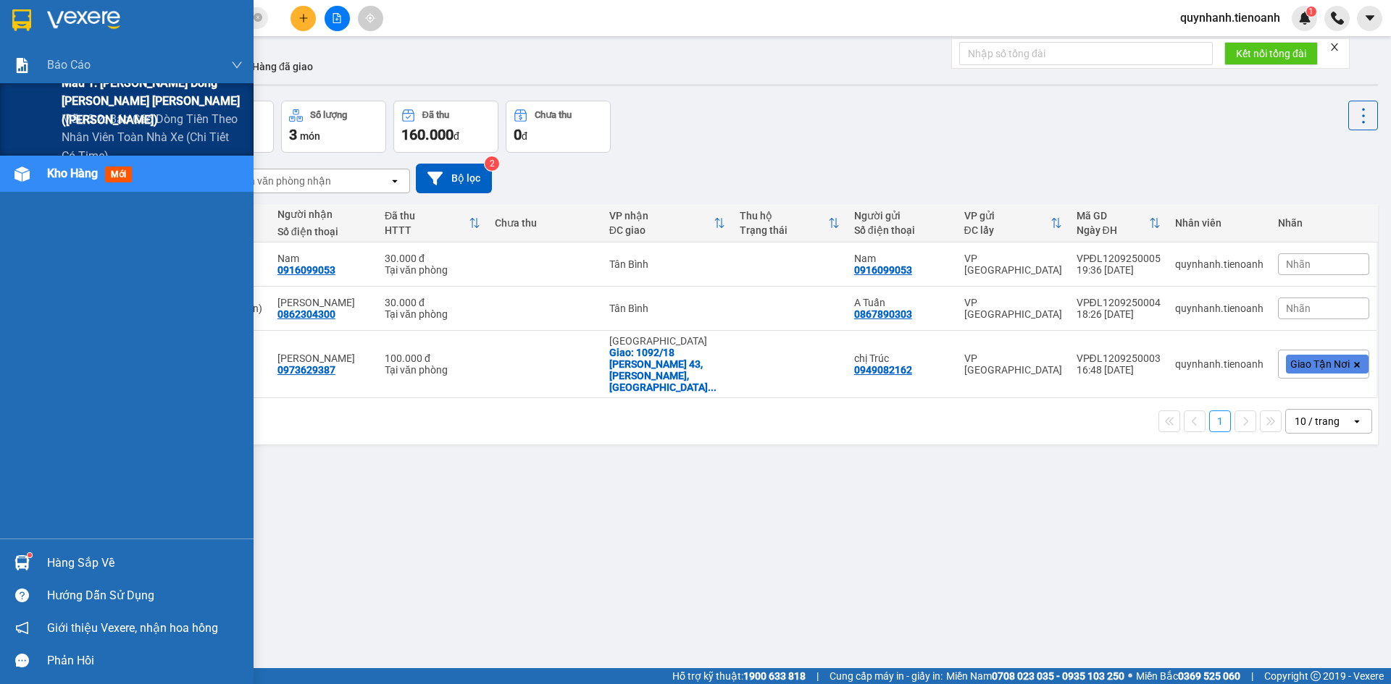
click at [127, 97] on span "Mẫu 1: Báo cáo dòng tiền theo nhân viên ([PERSON_NAME])" at bounding box center [152, 101] width 181 height 54
